Goal: Transaction & Acquisition: Purchase product/service

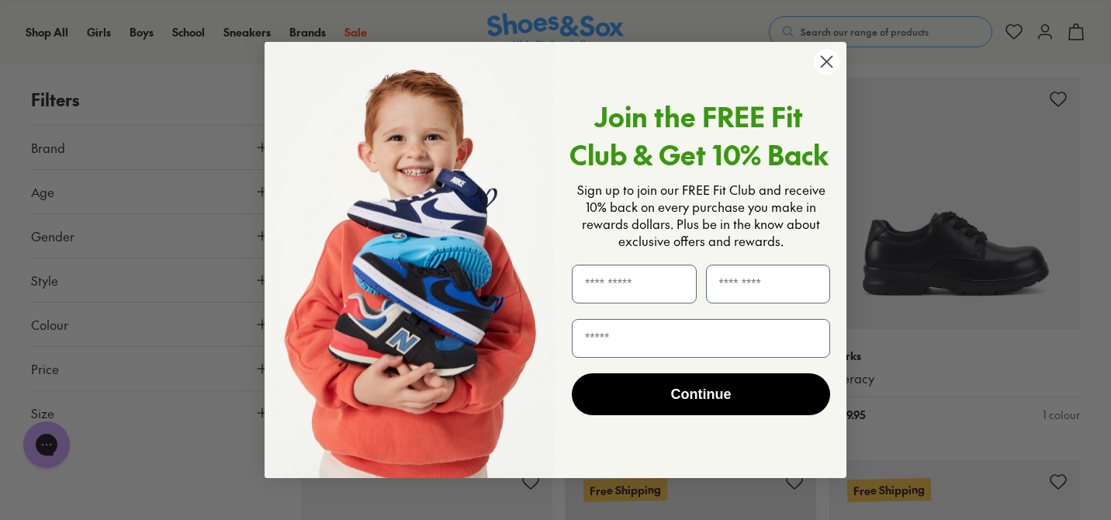
scroll to position [2161, 0]
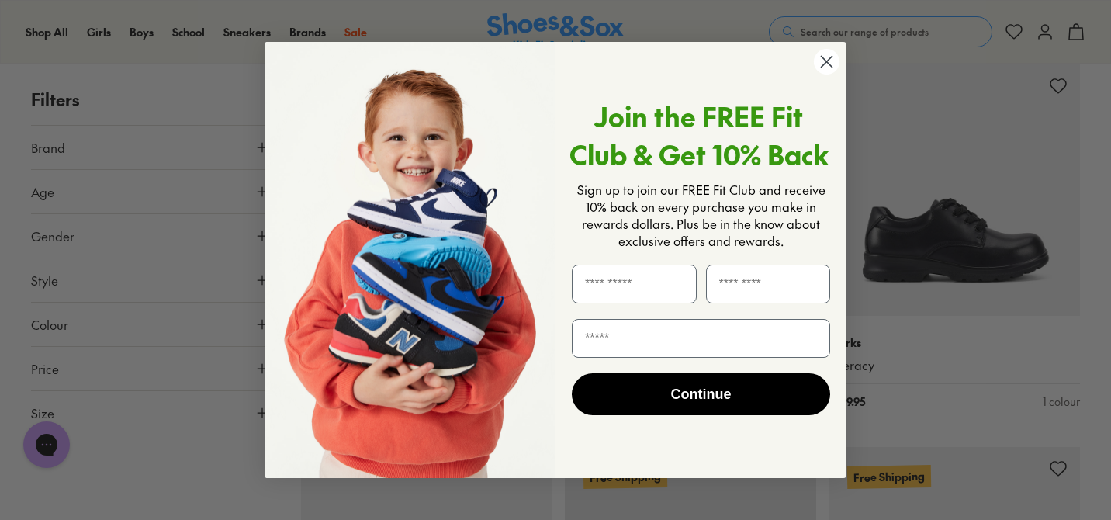
click at [825, 57] on circle "Close dialog" at bounding box center [827, 62] width 26 height 26
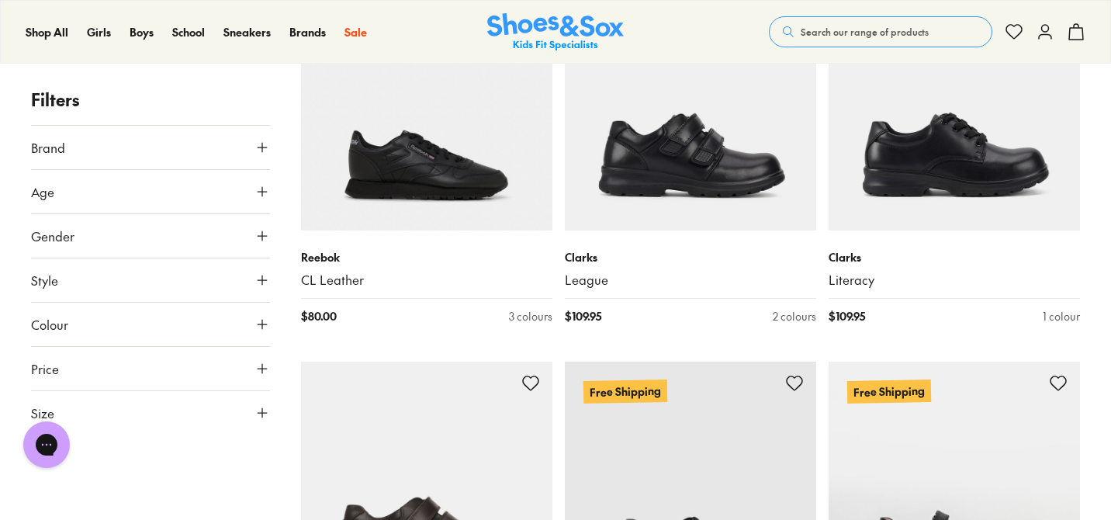
scroll to position [2246, 0]
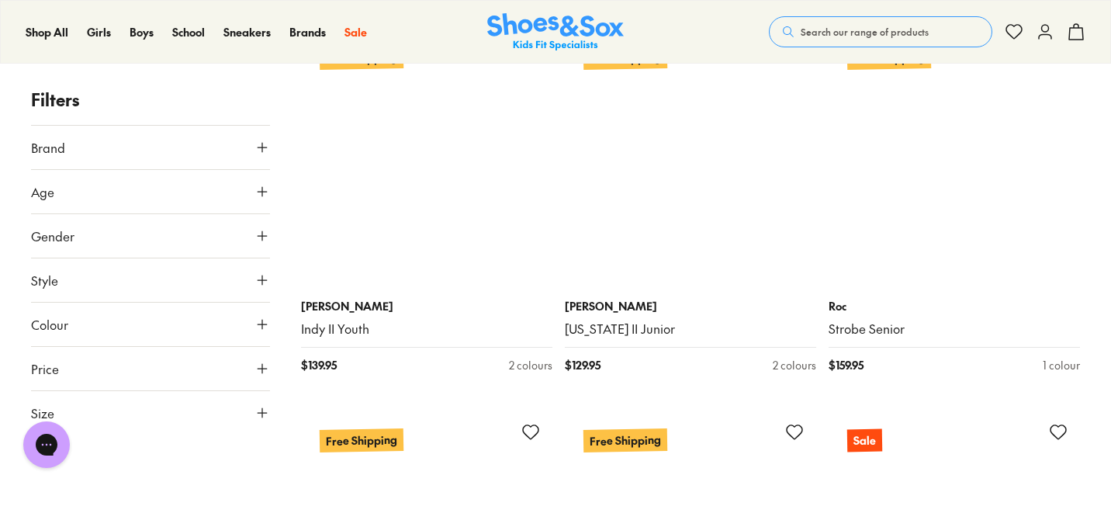
scroll to position [6850, 0]
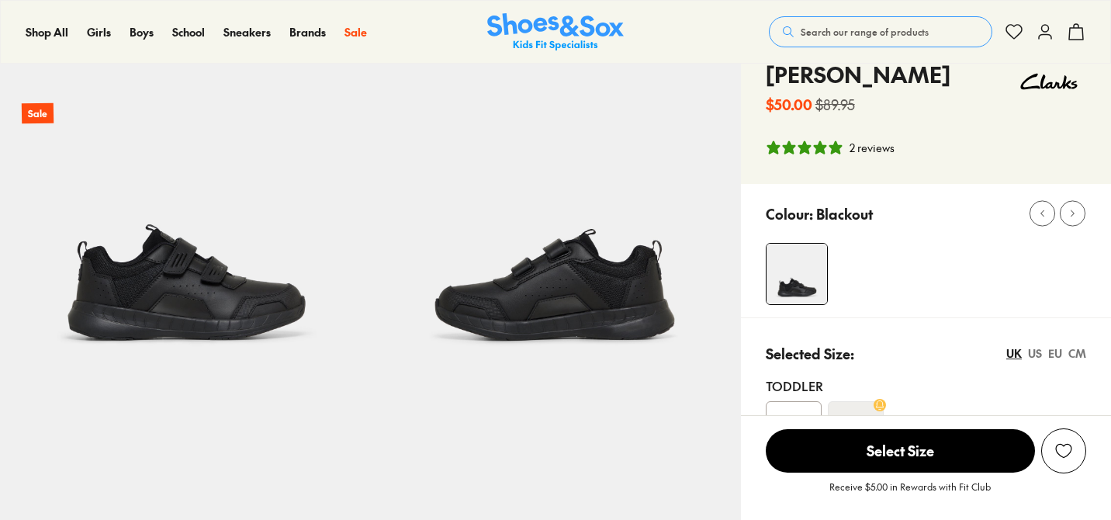
scroll to position [83, 0]
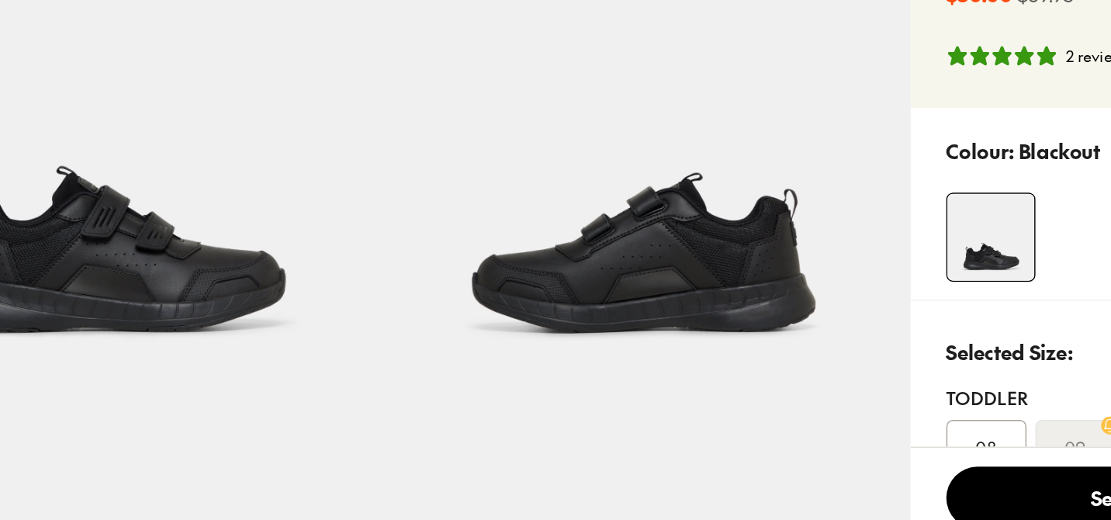
select select "*"
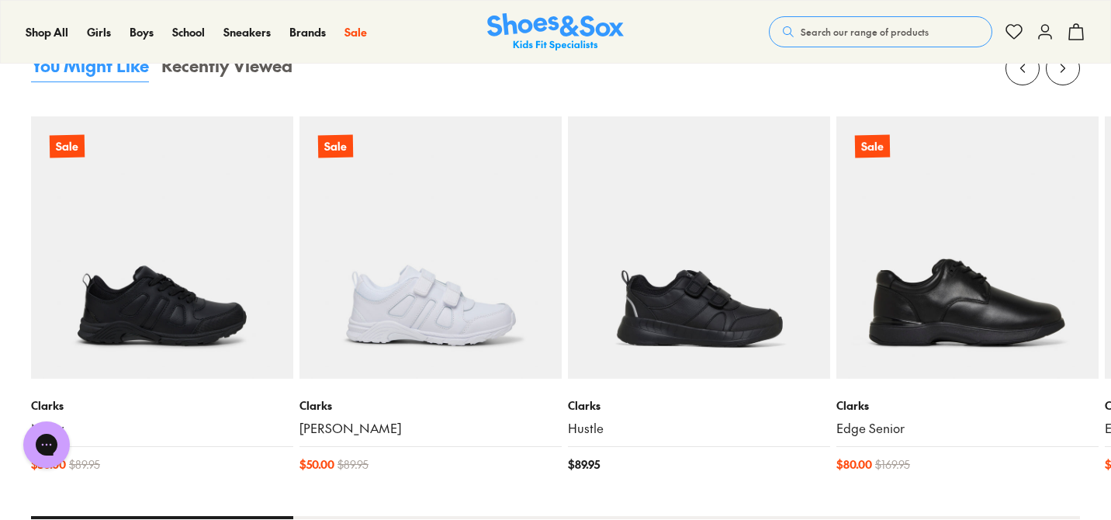
scroll to position [1703, 0]
